Goal: Task Accomplishment & Management: Manage account settings

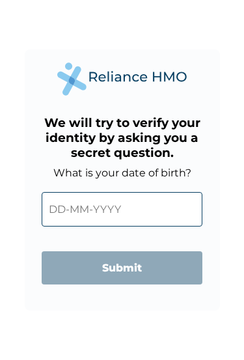
click at [161, 216] on input "text" at bounding box center [122, 209] width 161 height 34
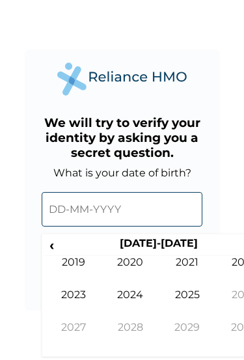
scroll to position [6, 0]
click at [65, 211] on input "text" at bounding box center [122, 209] width 161 height 34
click at [77, 207] on input "text" at bounding box center [122, 209] width 161 height 34
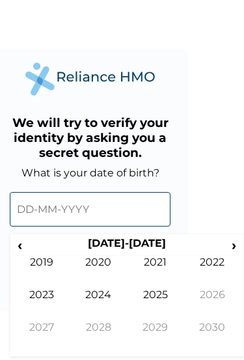
click at [231, 253] on span "›" at bounding box center [234, 245] width 14 height 16
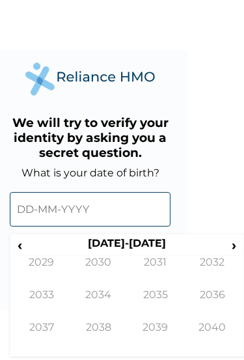
click at [25, 244] on span "‹" at bounding box center [20, 245] width 14 height 16
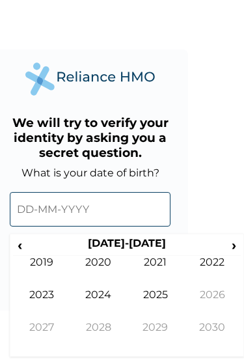
click at [25, 250] on span "‹" at bounding box center [20, 245] width 14 height 16
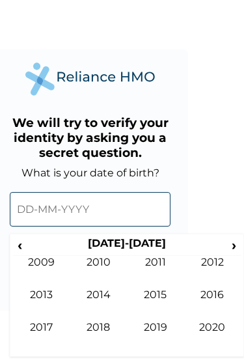
click at [20, 246] on span "‹" at bounding box center [20, 245] width 14 height 16
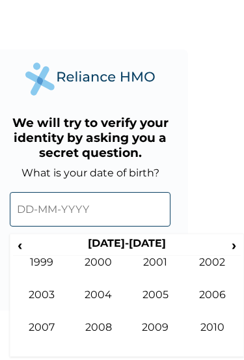
click at [98, 269] on td "2000" at bounding box center [98, 272] width 57 height 33
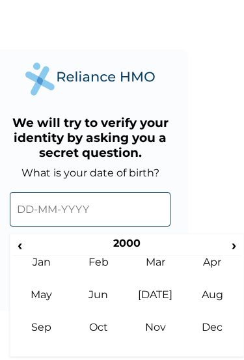
click at [38, 337] on td "Sep" at bounding box center [41, 337] width 57 height 33
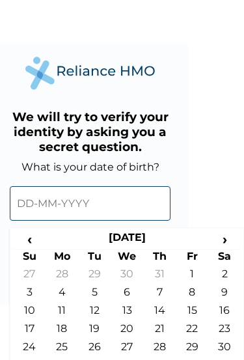
click at [228, 317] on td "16" at bounding box center [224, 313] width 33 height 18
type input "16-09-2000"
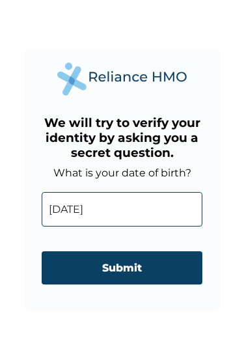
scroll to position [0, 0]
click at [138, 270] on input "Submit" at bounding box center [122, 267] width 161 height 33
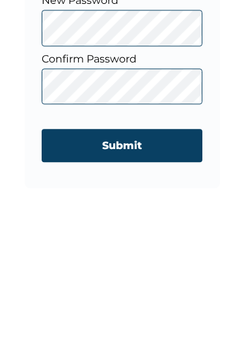
click at [66, 269] on input "Submit" at bounding box center [122, 285] width 161 height 33
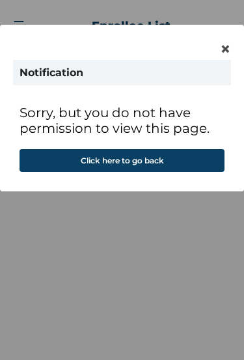
click at [224, 52] on span "×" at bounding box center [225, 49] width 11 height 22
click at [226, 50] on span "×" at bounding box center [225, 49] width 11 height 22
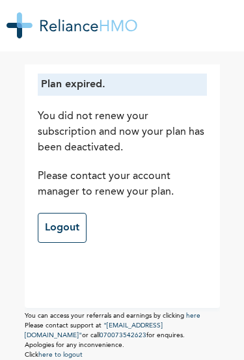
scroll to position [8, 0]
